Goal: Transaction & Acquisition: Subscribe to service/newsletter

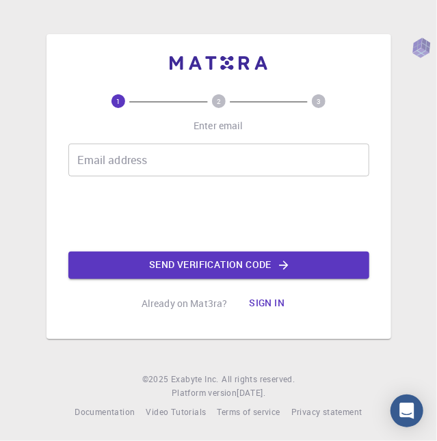
click at [361, 103] on span "3" at bounding box center [319, 101] width 90 height 14
click at [148, 166] on input "Email address" at bounding box center [218, 160] width 301 height 33
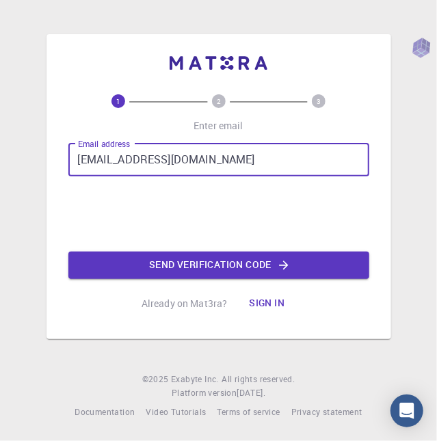
click at [144, 158] on input "[EMAIL_ADDRESS][DOMAIN_NAME]" at bounding box center [218, 160] width 301 height 33
click at [138, 159] on input "[EMAIL_ADDRESS][DOMAIN_NAME]" at bounding box center [218, 160] width 301 height 33
type input "[EMAIL_ADDRESS][DOMAIN_NAME]"
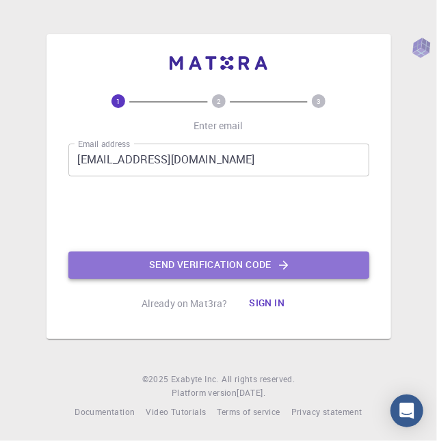
click at [263, 267] on button "Send verification code" at bounding box center [218, 265] width 301 height 27
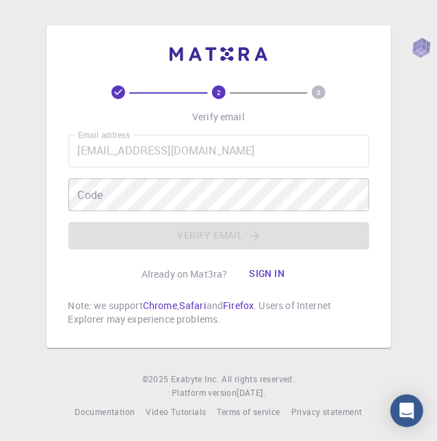
click at [251, 63] on div "2 3 Verify email Email address [EMAIL_ADDRESS][DOMAIN_NAME] Email address Code …" at bounding box center [218, 186] width 301 height 279
